Goal: Transaction & Acquisition: Subscribe to service/newsletter

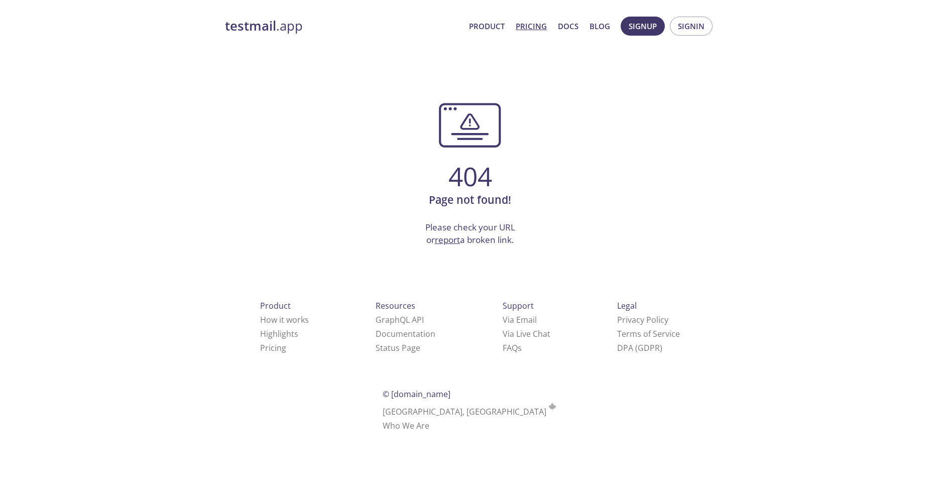
click at [531, 26] on link "Pricing" at bounding box center [531, 26] width 31 height 13
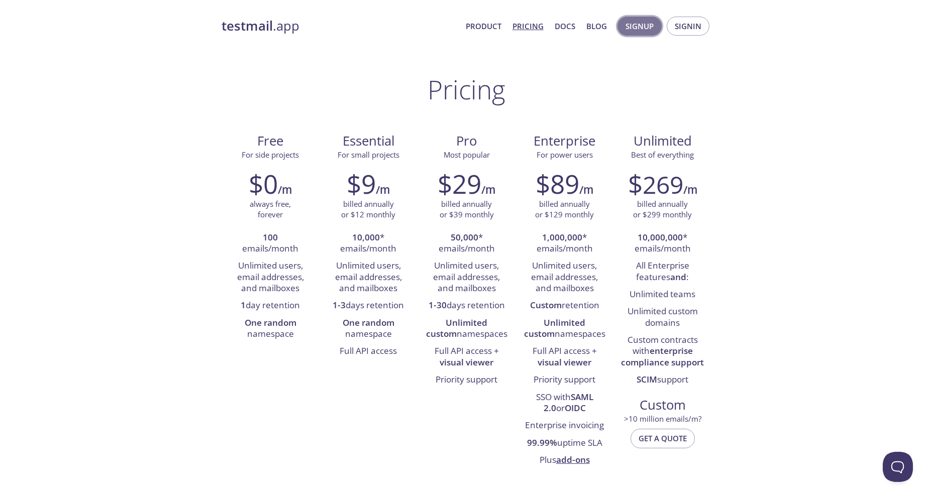
click at [658, 29] on button "Signup" at bounding box center [639, 26] width 44 height 19
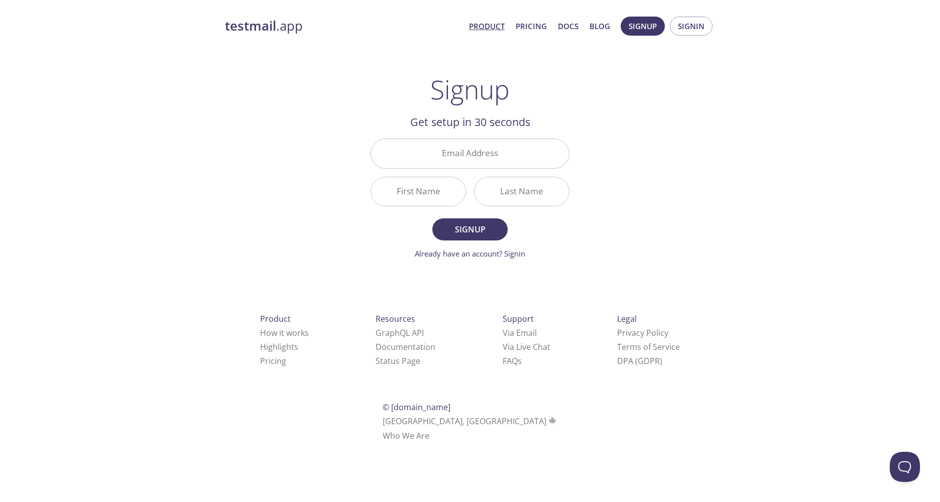
click at [499, 24] on link "Product" at bounding box center [487, 26] width 36 height 13
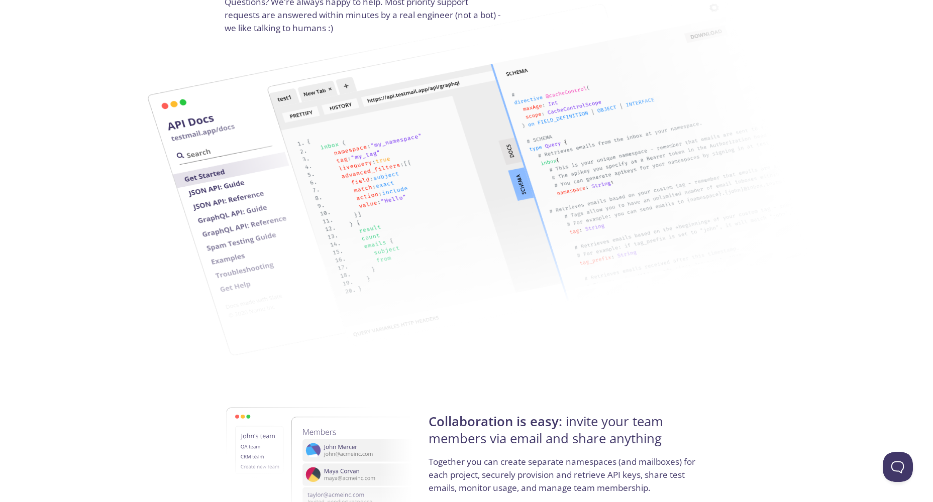
scroll to position [1457, 0]
